Goal: Task Accomplishment & Management: Use online tool/utility

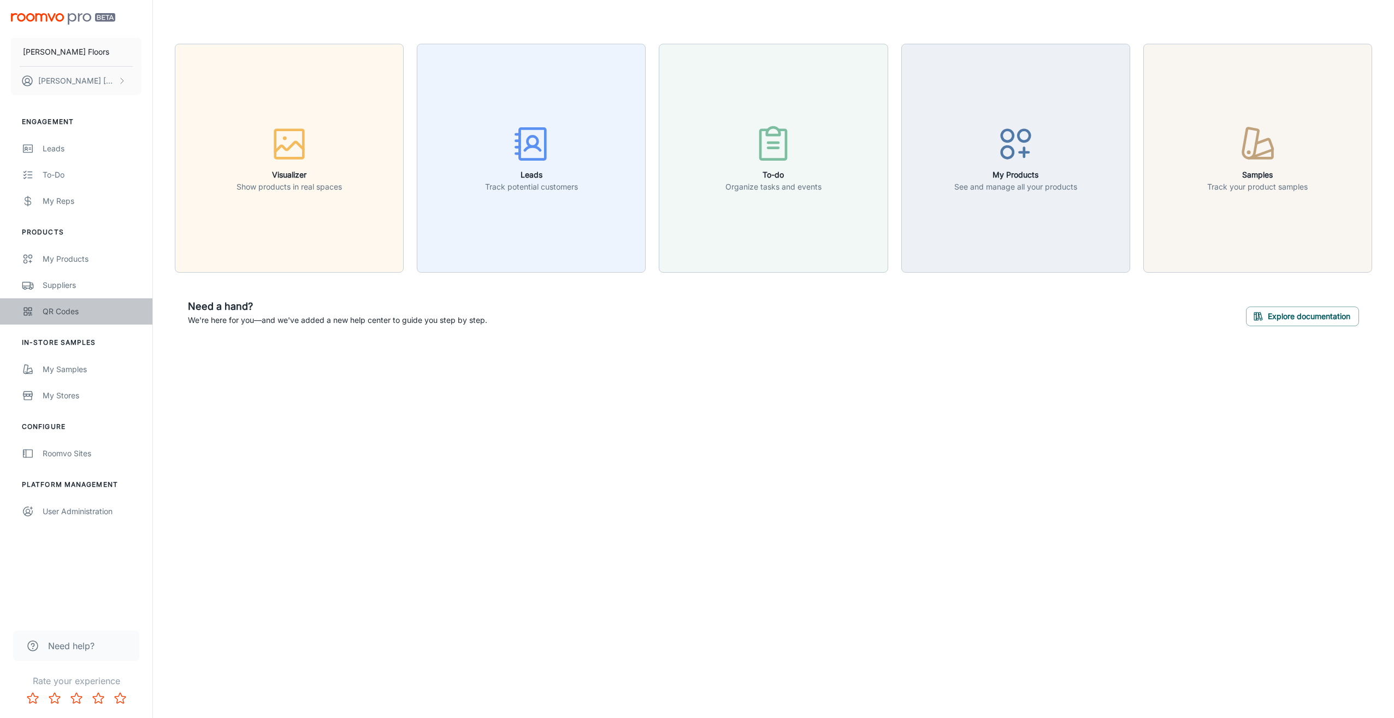
click at [52, 304] on link "QR Codes" at bounding box center [76, 311] width 152 height 26
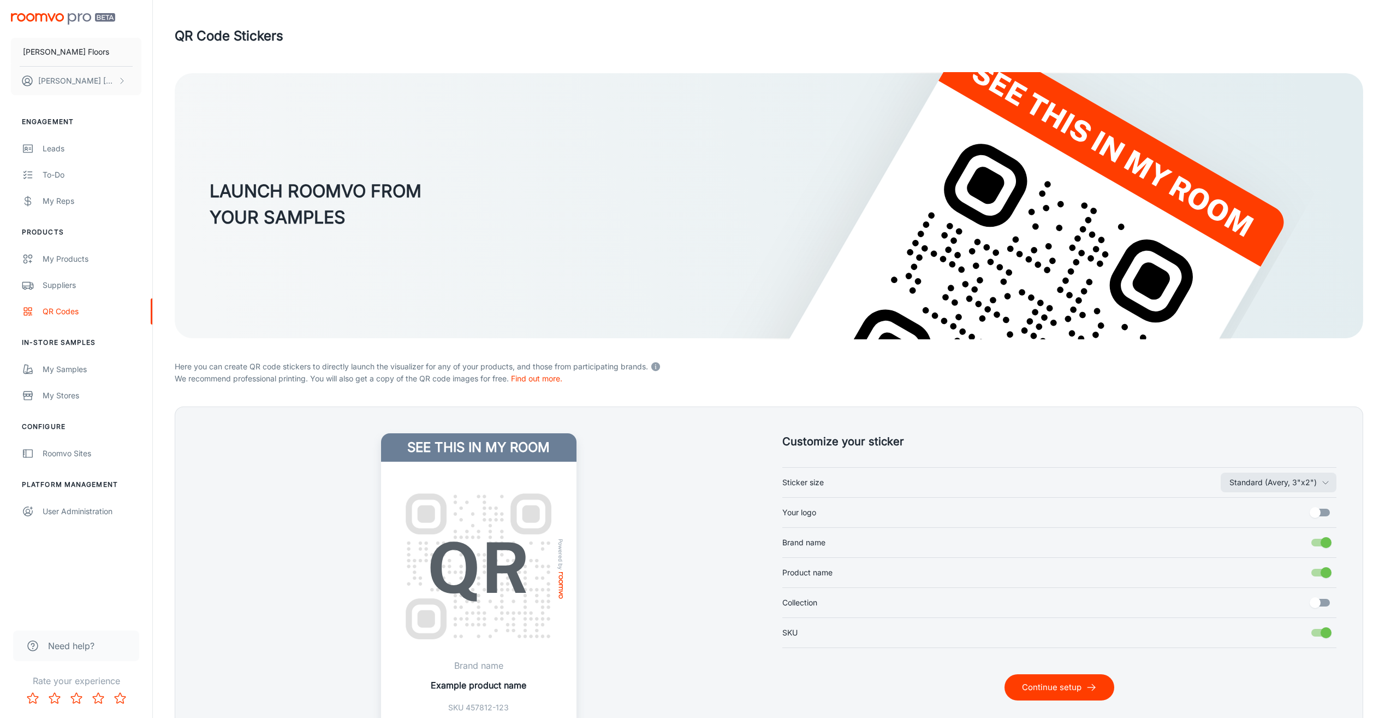
click at [964, 512] on label "Your logo" at bounding box center [1060, 512] width 555 height 21
click at [1284, 512] on input "Your logo" at bounding box center [1315, 512] width 62 height 21
checkbox input "true"
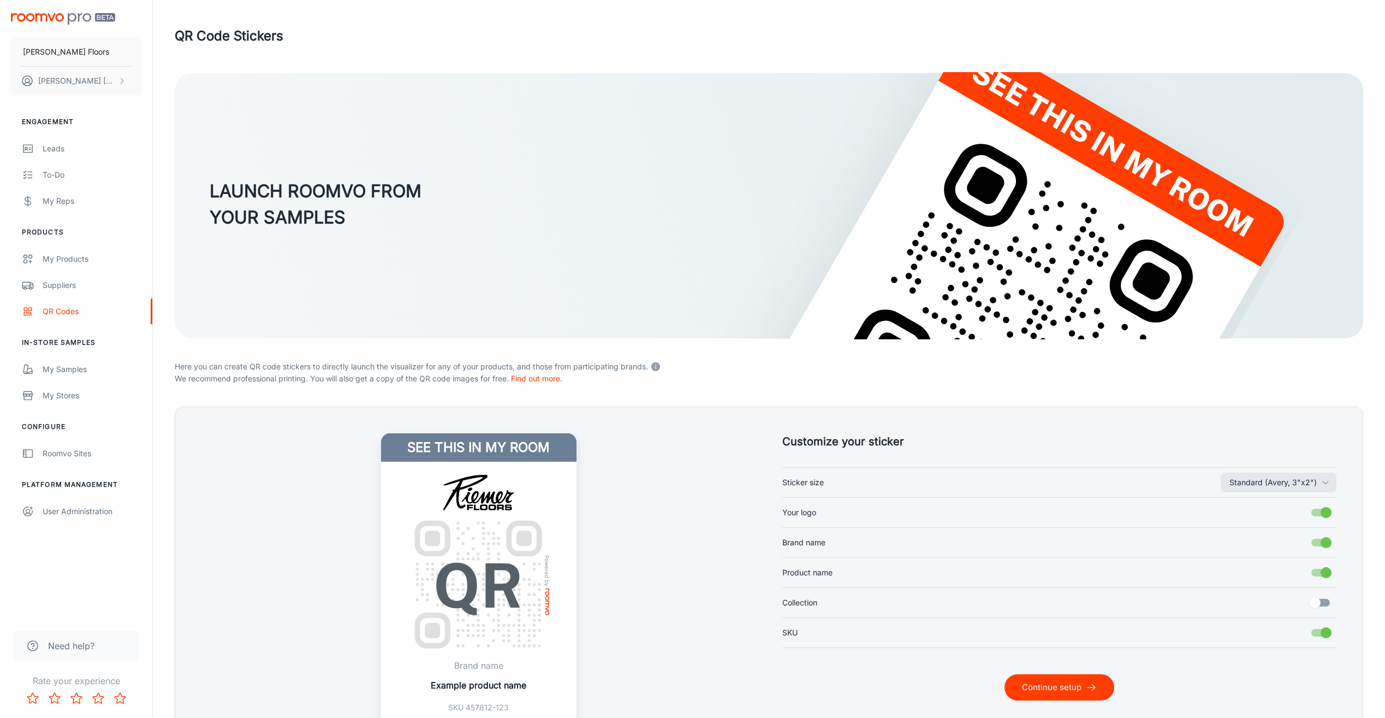
click at [1057, 683] on button "Continue setup" at bounding box center [1060, 687] width 110 height 26
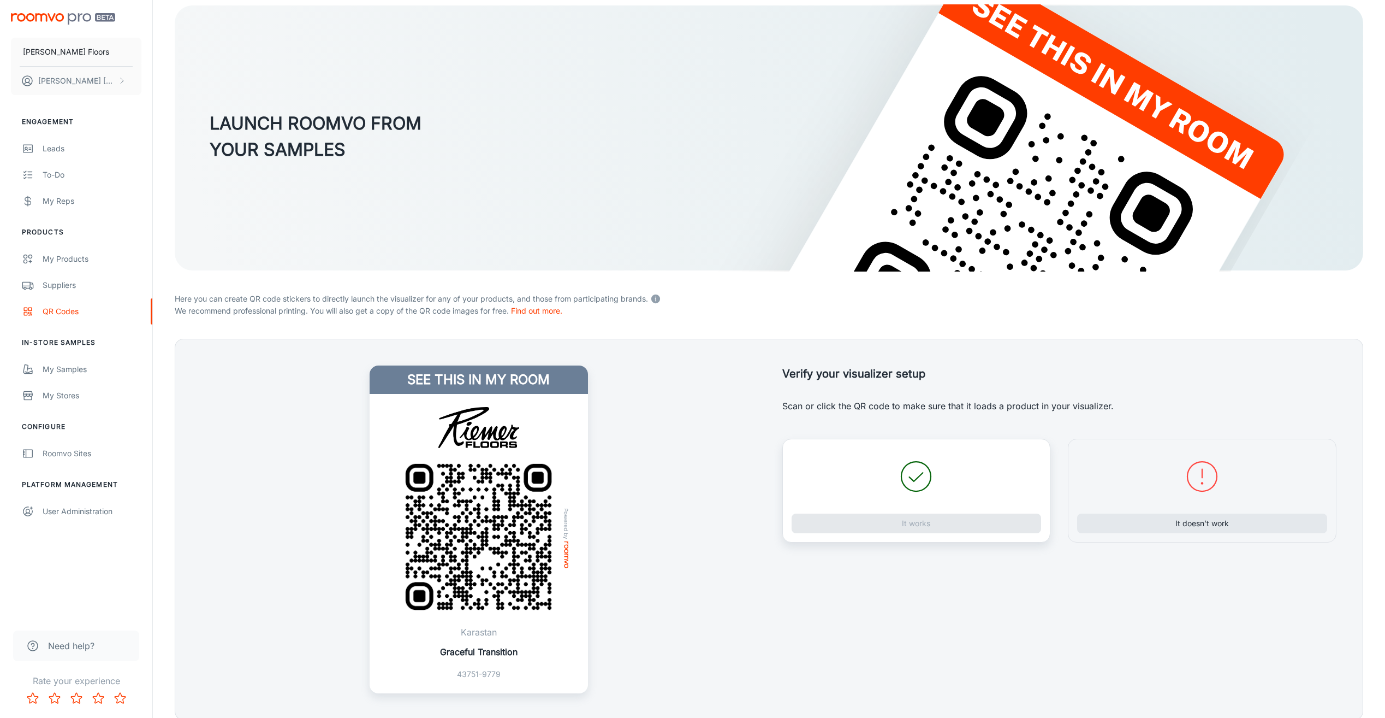
scroll to position [114, 0]
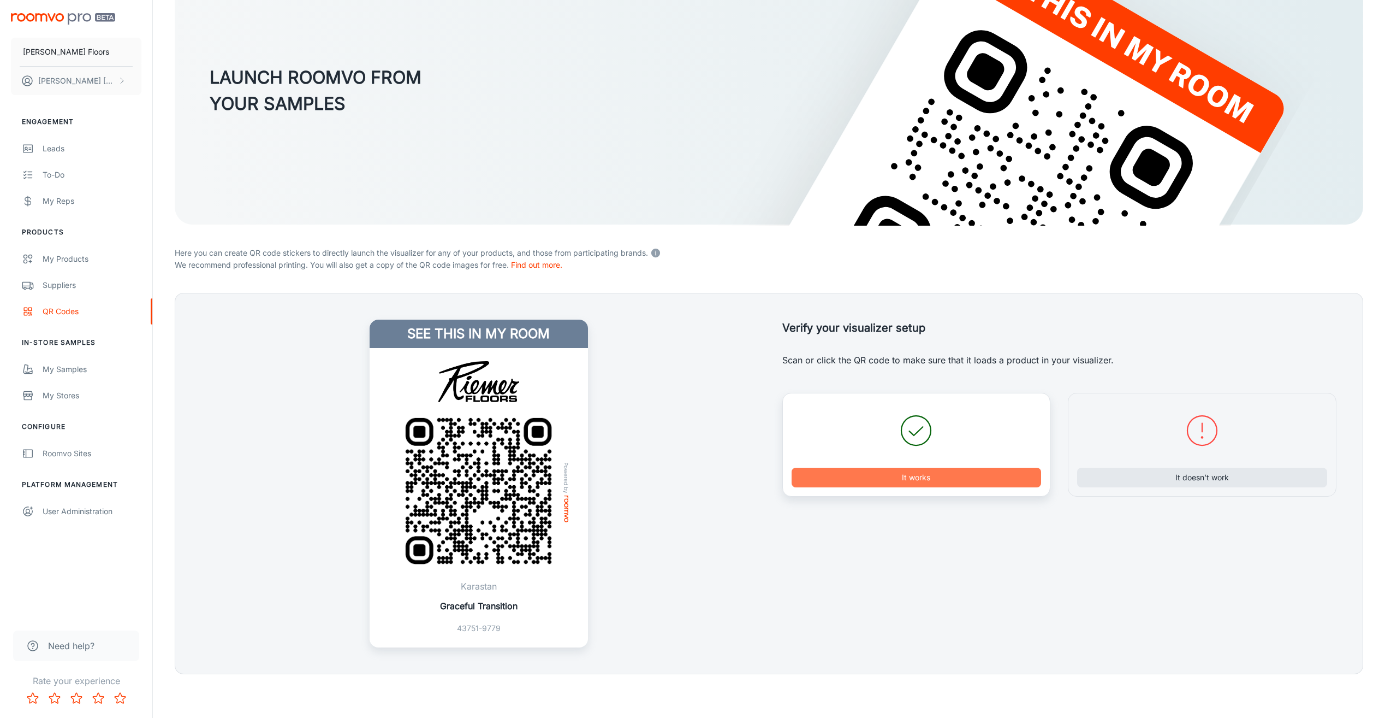
click at [866, 473] on button "It works" at bounding box center [917, 477] width 250 height 20
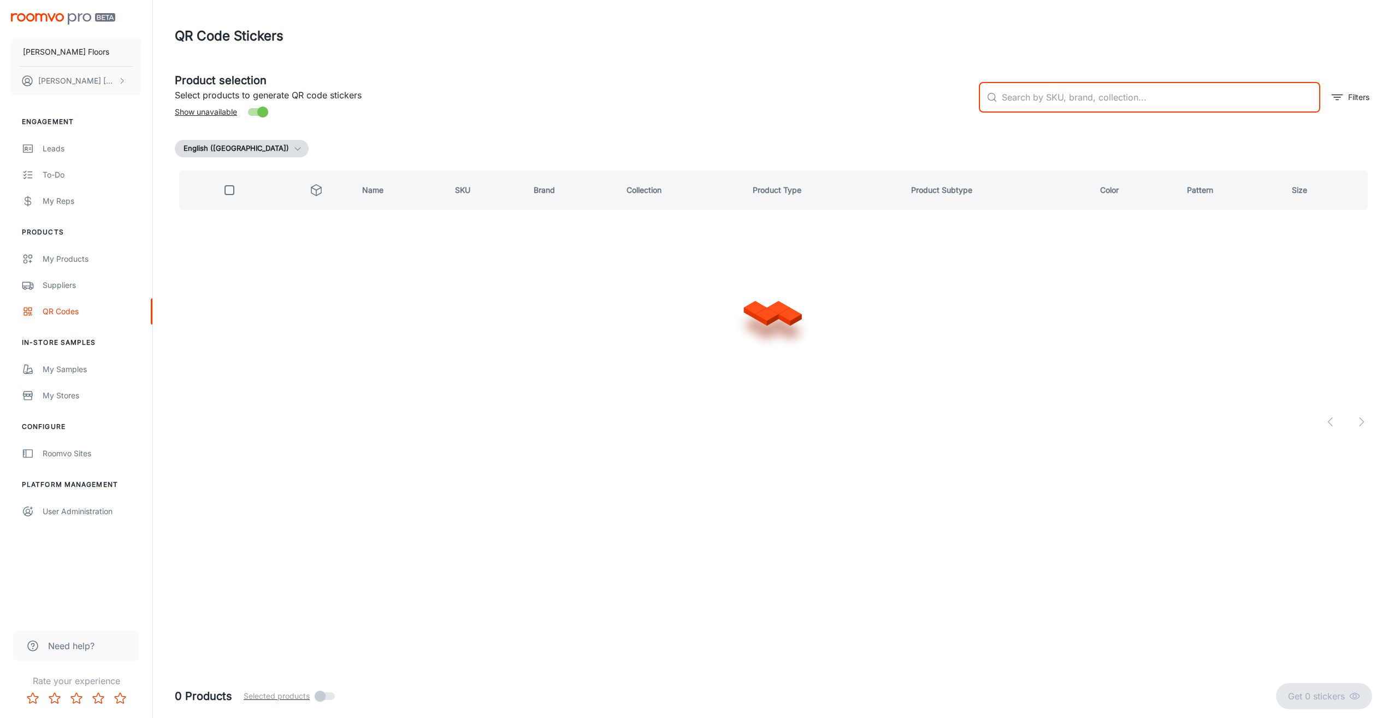
click at [1004, 107] on input "text" at bounding box center [1160, 97] width 318 height 31
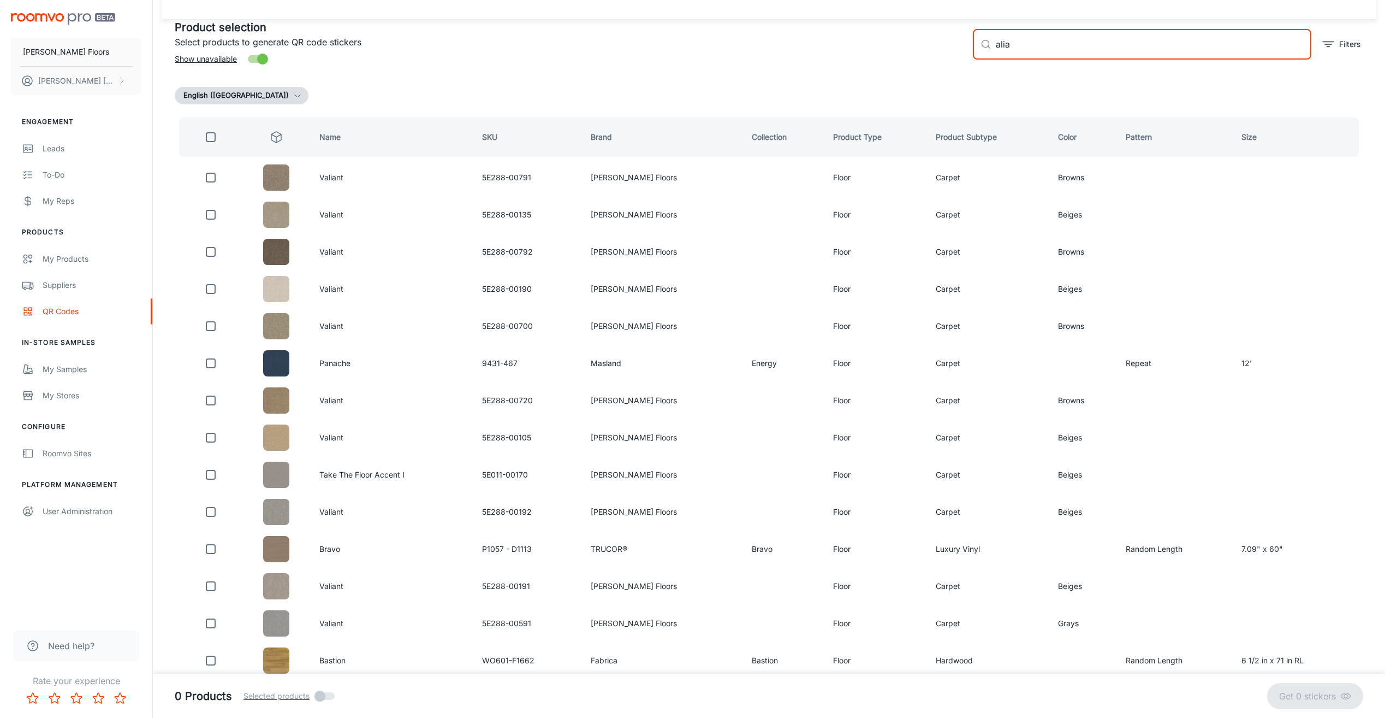
scroll to position [23, 0]
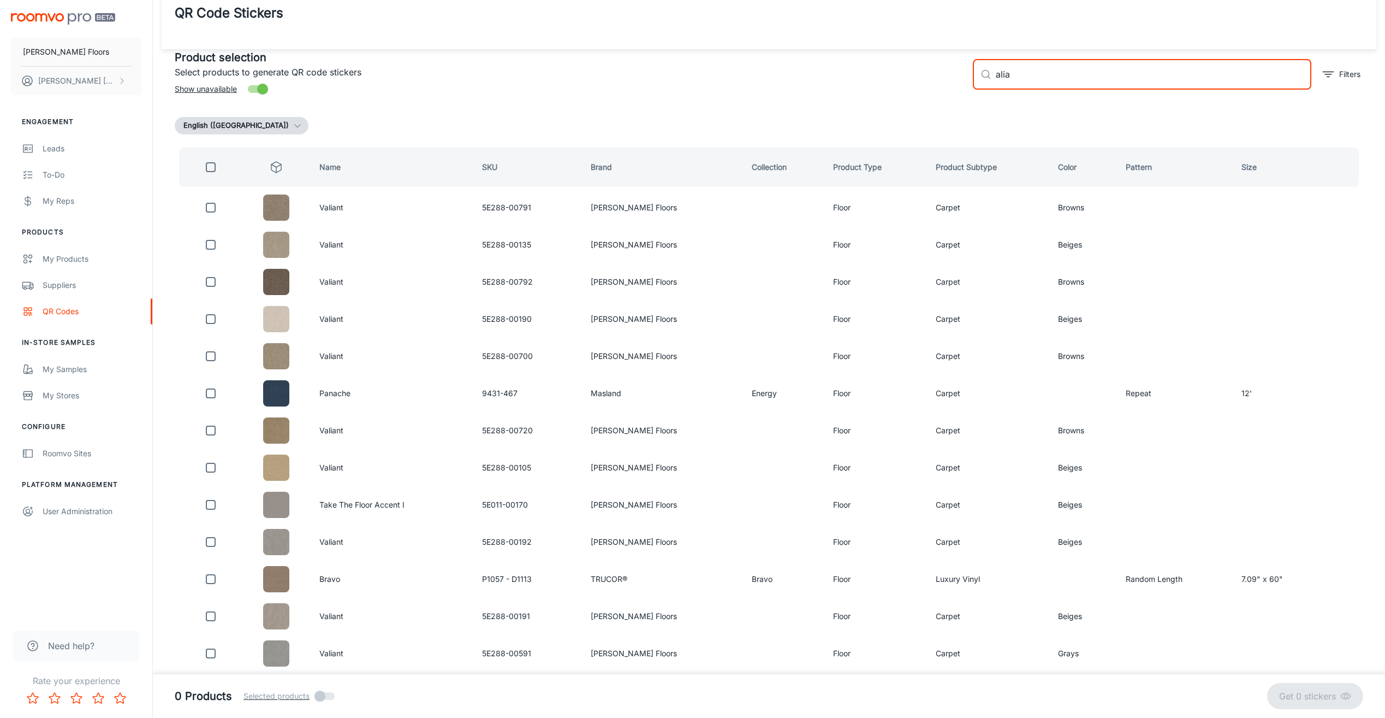
drag, startPoint x: 1036, startPoint y: 76, endPoint x: 991, endPoint y: 79, distance: 45.9
click at [991, 79] on div "​ alia ​" at bounding box center [1142, 74] width 339 height 31
type input "san benitos"
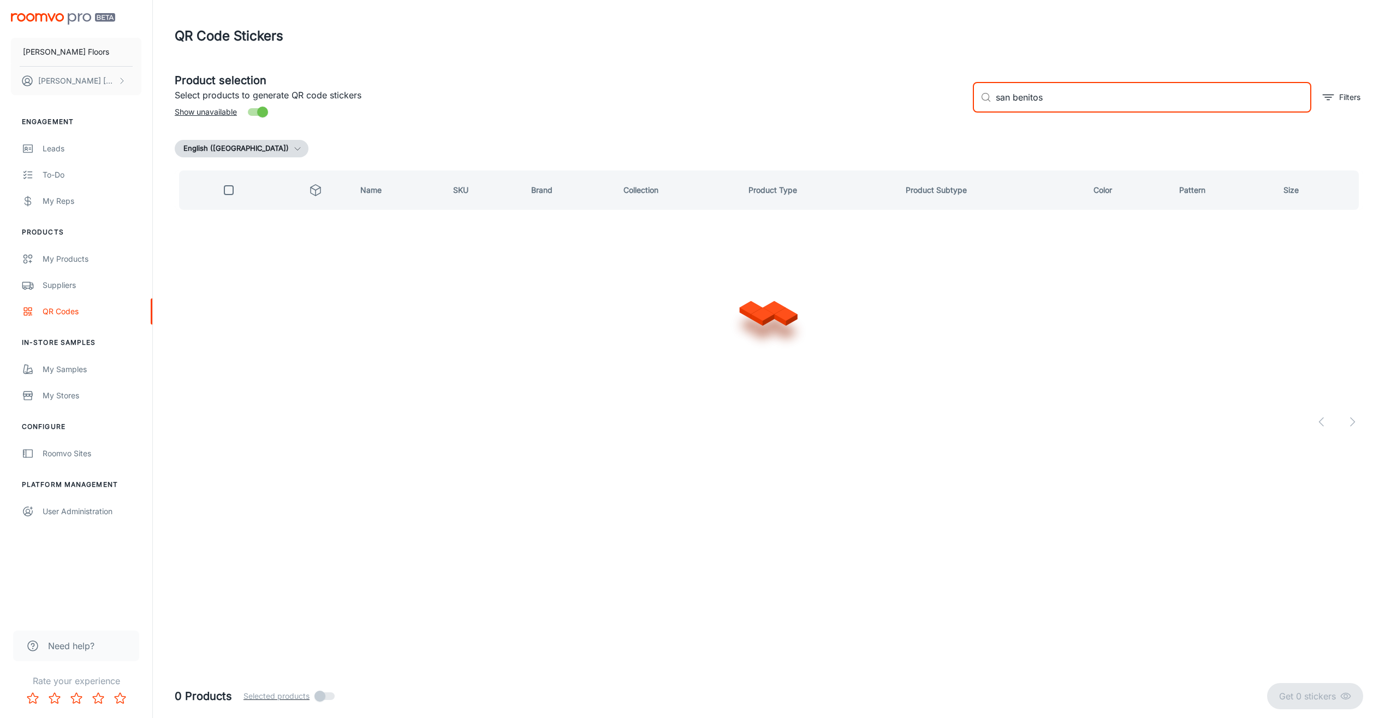
scroll to position [0, 0]
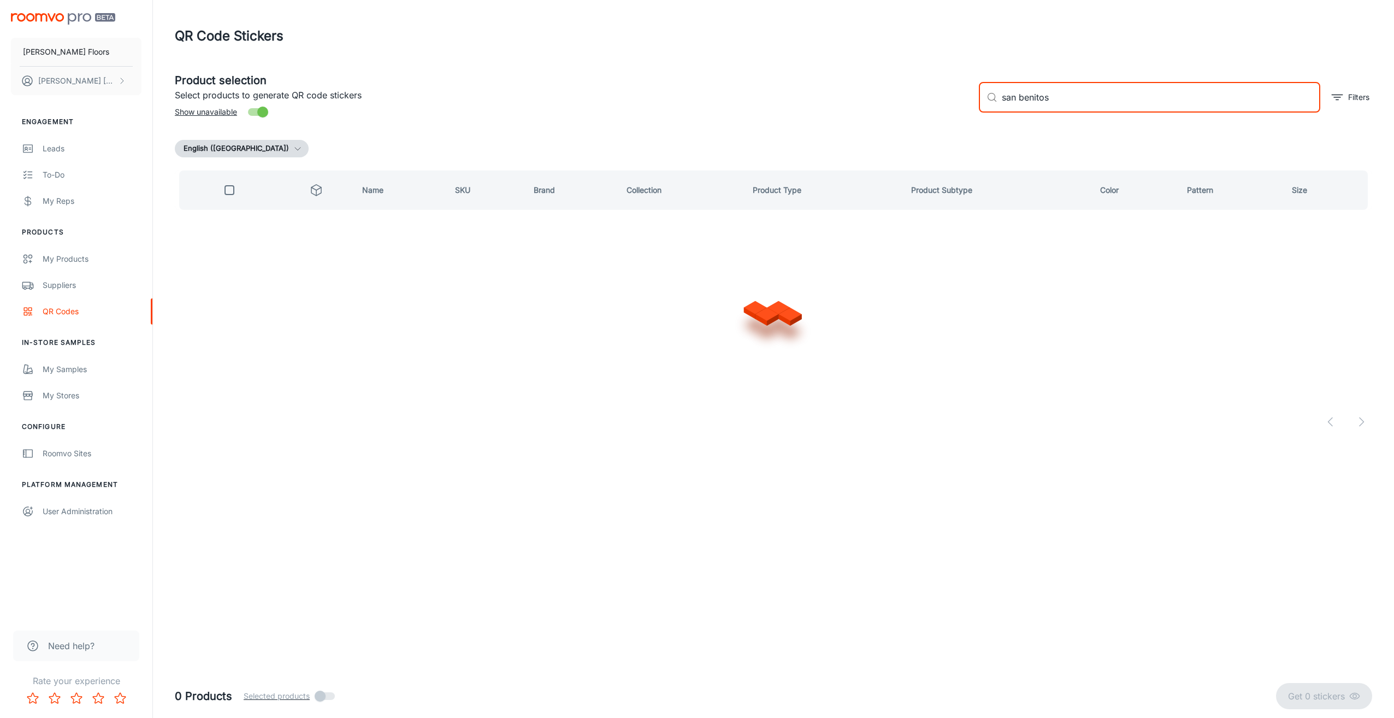
checkbox input "true"
drag, startPoint x: 1063, startPoint y: 108, endPoint x: 977, endPoint y: 100, distance: 86.6
click at [973, 101] on div "​ san benitos ​ Filters" at bounding box center [1171, 92] width 402 height 59
checkbox input "false"
